Goal: Task Accomplishment & Management: Manage account settings

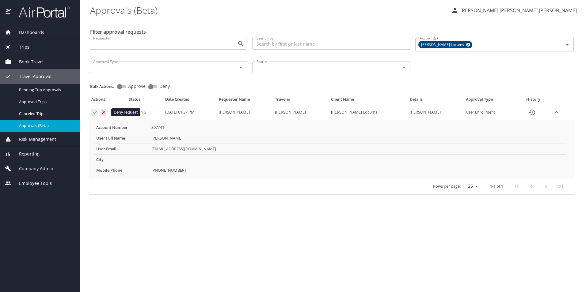
click at [106, 112] on icon "Approval table" at bounding box center [104, 112] width 6 height 6
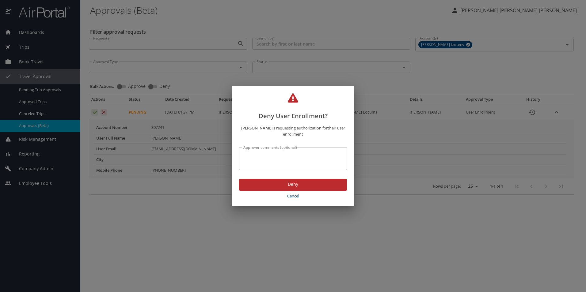
click at [261, 157] on textarea "Approver comments (optional)" at bounding box center [292, 159] width 99 height 12
type textarea "Please use [PERSON_NAME] email."
click at [296, 185] on span "Deny" at bounding box center [293, 185] width 98 height 8
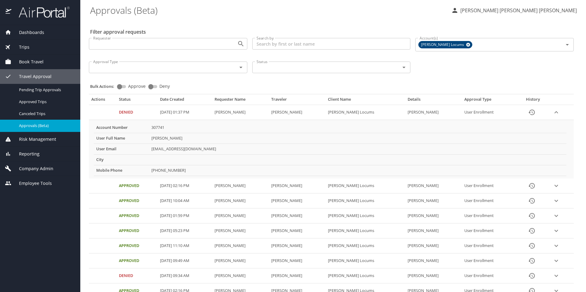
click at [21, 31] on span "Dashboards" at bounding box center [27, 32] width 33 height 7
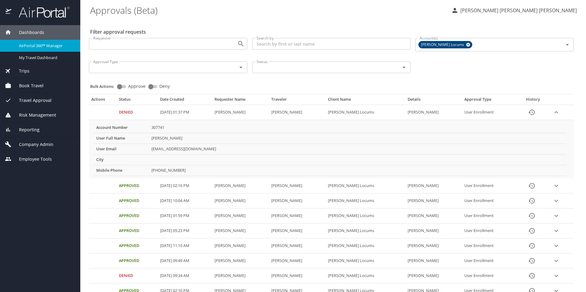
click at [36, 143] on span "Company Admin" at bounding box center [32, 144] width 42 height 7
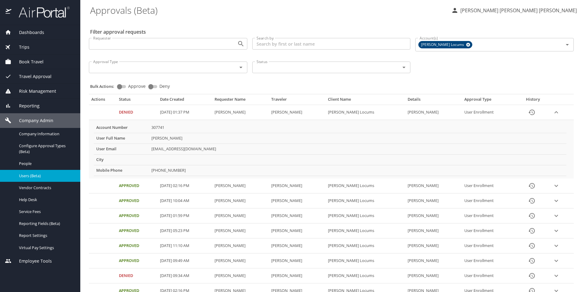
click at [34, 175] on span "Users (Beta)" at bounding box center [46, 176] width 54 height 6
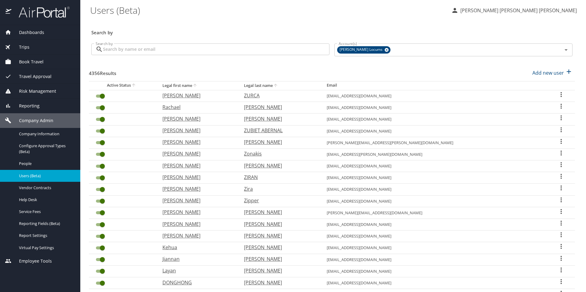
click at [173, 49] on input "Search by" at bounding box center [216, 50] width 226 height 12
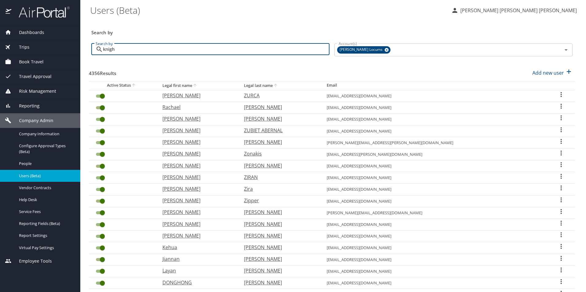
type input "knight"
checkbox input "false"
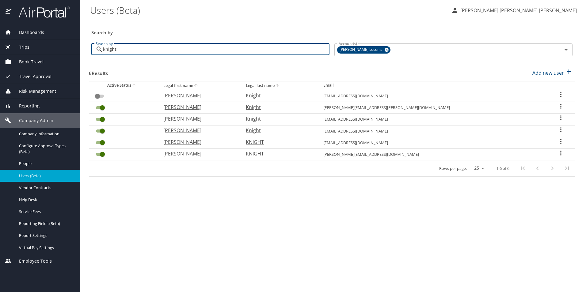
type input "knight"
click at [558, 94] on icon "User Search Table" at bounding box center [560, 94] width 7 height 7
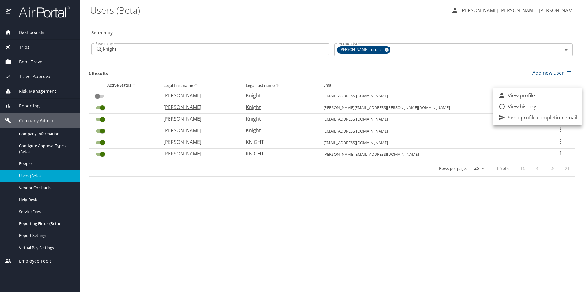
click at [457, 240] on div at bounding box center [293, 146] width 586 height 292
click at [557, 107] on icon "User Search Table" at bounding box center [560, 106] width 7 height 7
click at [523, 108] on p "View profile" at bounding box center [521, 107] width 27 height 7
select select "US"
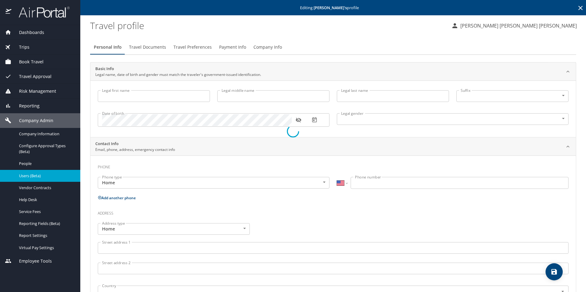
type input "[PERSON_NAME]"
type input "Knight"
type input "[DEMOGRAPHIC_DATA]"
select select "US"
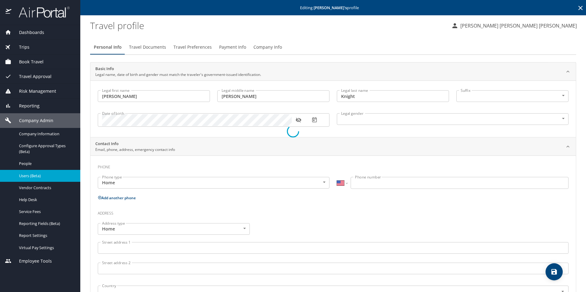
select select "US"
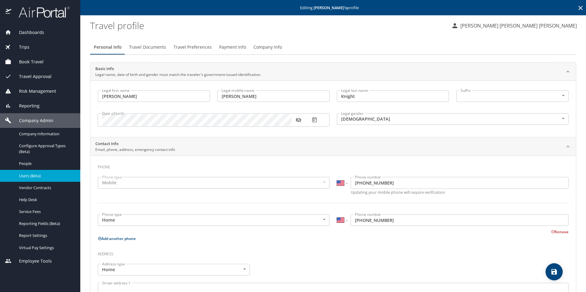
click at [300, 120] on icon "button" at bounding box center [298, 120] width 6 height 5
click at [157, 45] on span "Travel Documents" at bounding box center [147, 48] width 37 height 8
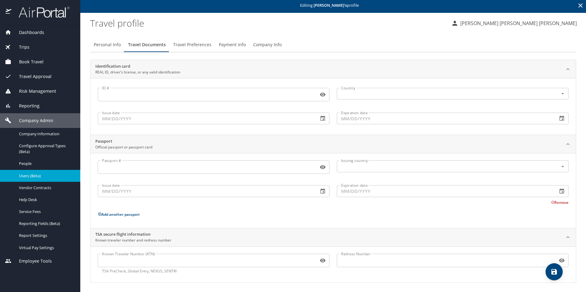
scroll to position [3, 0]
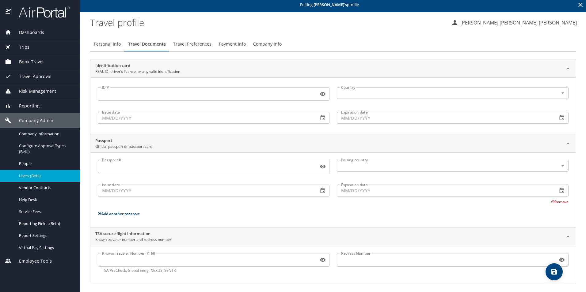
click at [115, 260] on input "Known Traveler Number (KTN)" at bounding box center [207, 260] width 218 height 12
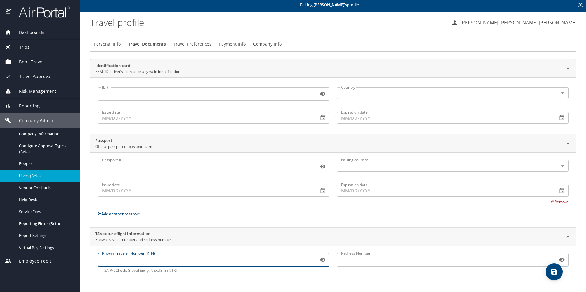
paste input "TT12BTSBH"
type input "TT12BTSBH"
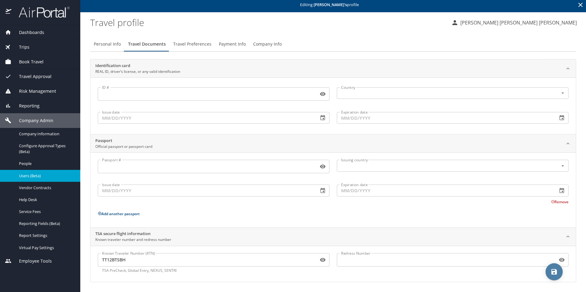
click at [557, 272] on icon "save" at bounding box center [554, 272] width 6 height 6
click at [25, 17] on img at bounding box center [41, 12] width 58 height 12
